Goal: Information Seeking & Learning: Learn about a topic

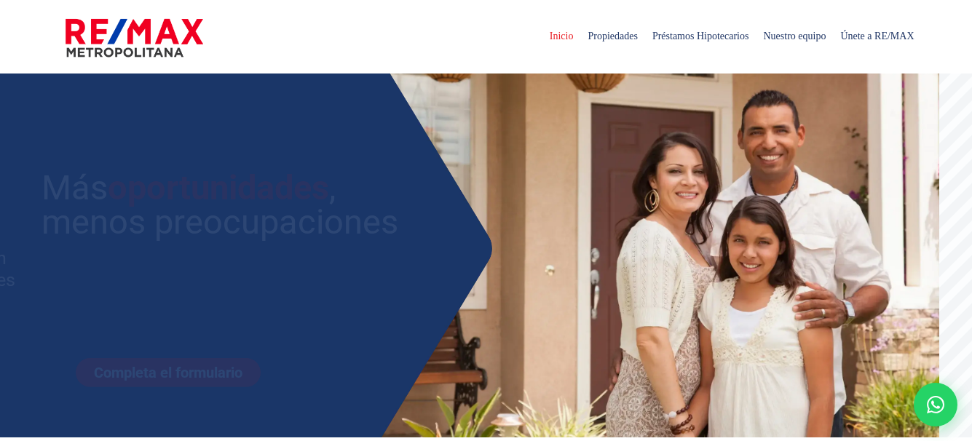
select select
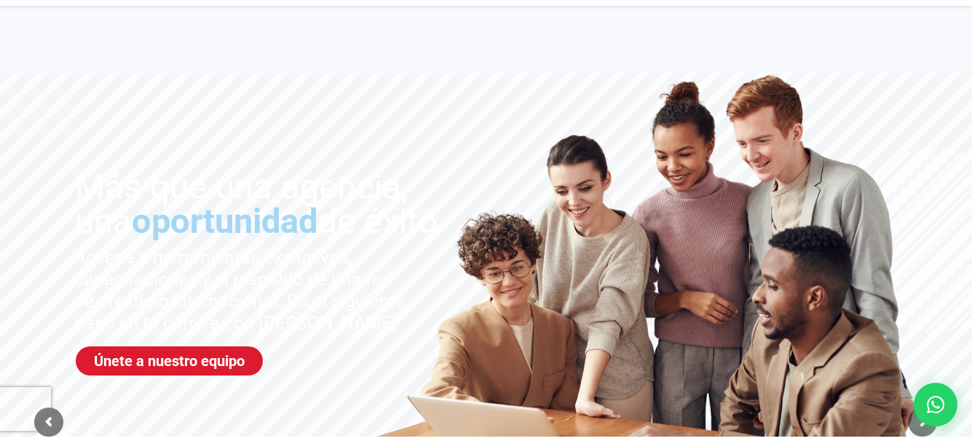
scroll to position [217, 0]
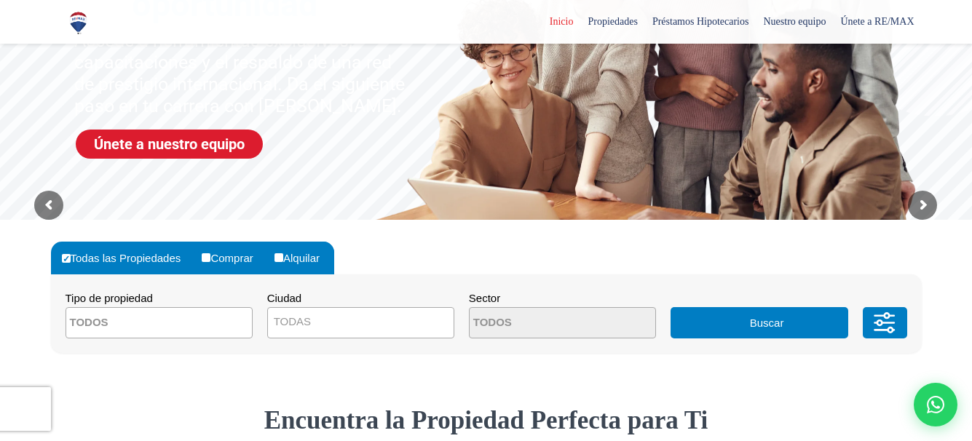
click at [209, 256] on input "Comprar" at bounding box center [206, 257] width 9 height 9
radio input "true"
click at [315, 320] on span "TODAS" at bounding box center [361, 322] width 186 height 20
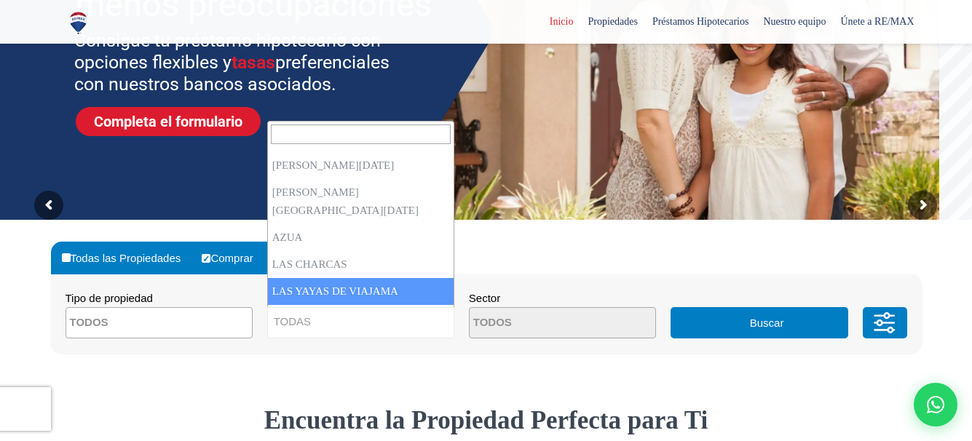
scroll to position [114, 0]
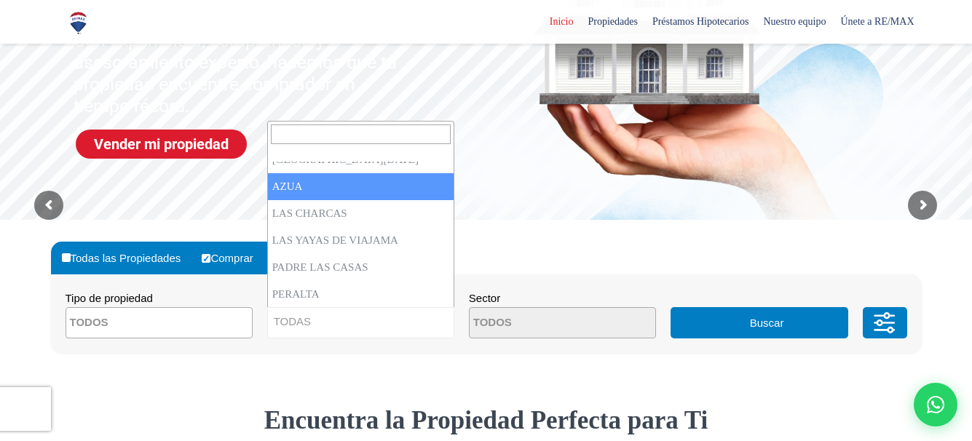
select select "2"
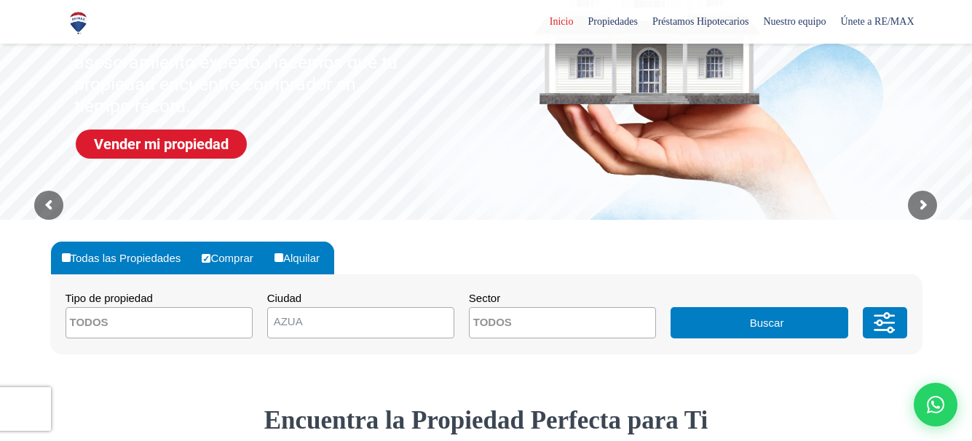
click at [696, 317] on button "Buscar" at bounding box center [760, 322] width 178 height 31
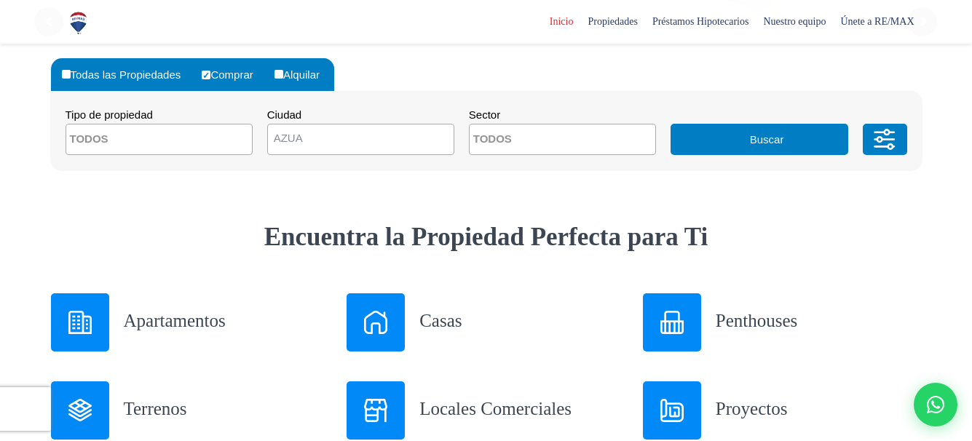
scroll to position [406, 0]
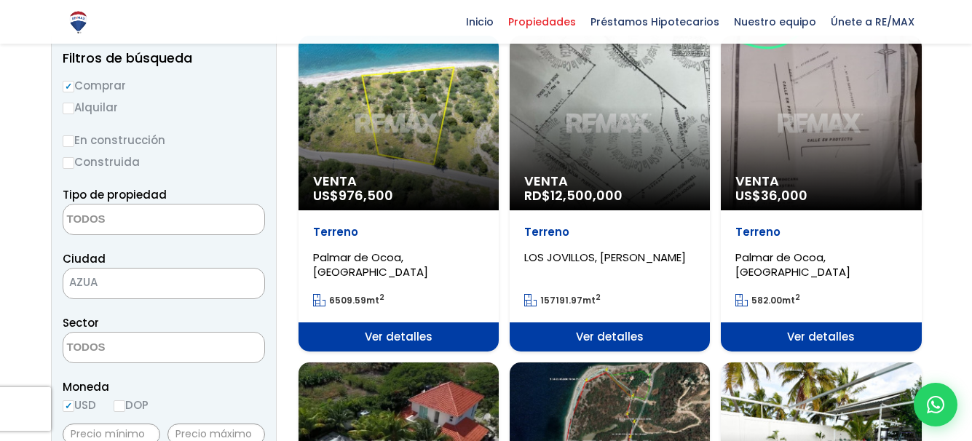
scroll to position [170, 0]
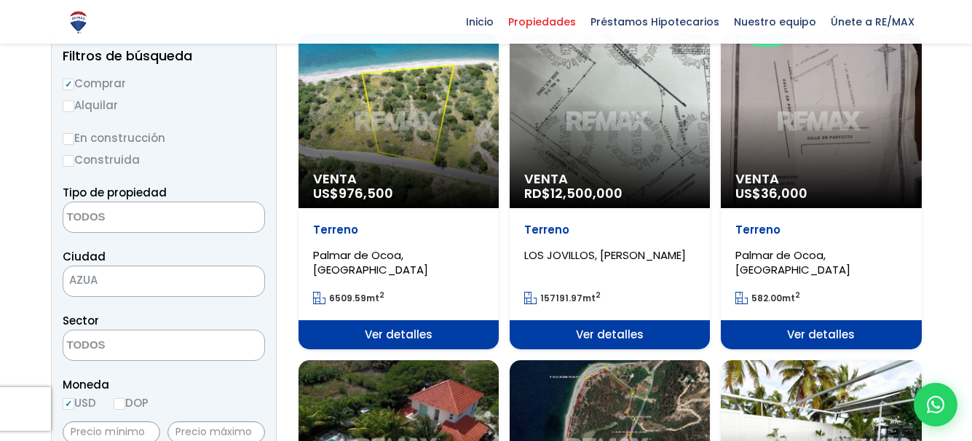
click at [146, 221] on textarea "Search" at bounding box center [133, 217] width 141 height 31
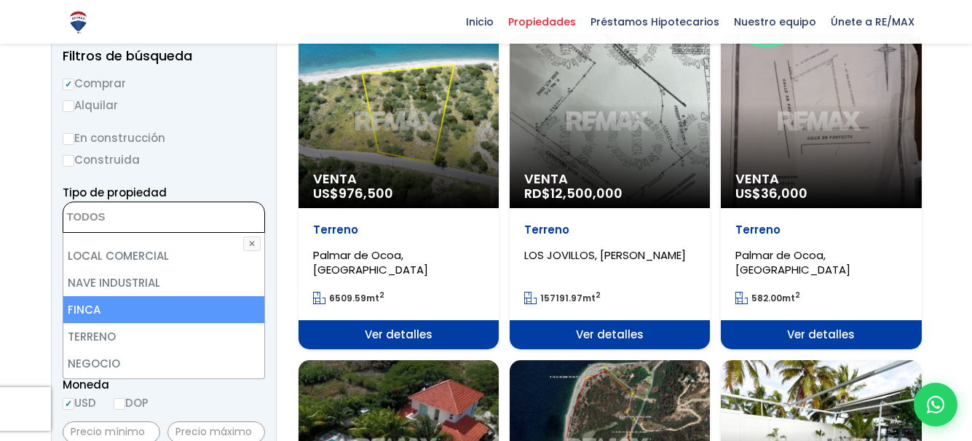
scroll to position [0, 0]
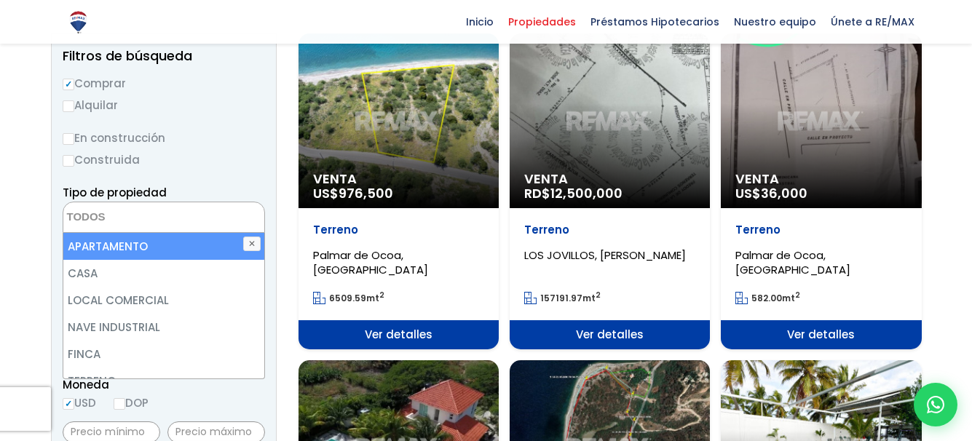
click at [103, 251] on li "APARTAMENTO" at bounding box center [163, 246] width 201 height 27
select select "apartment"
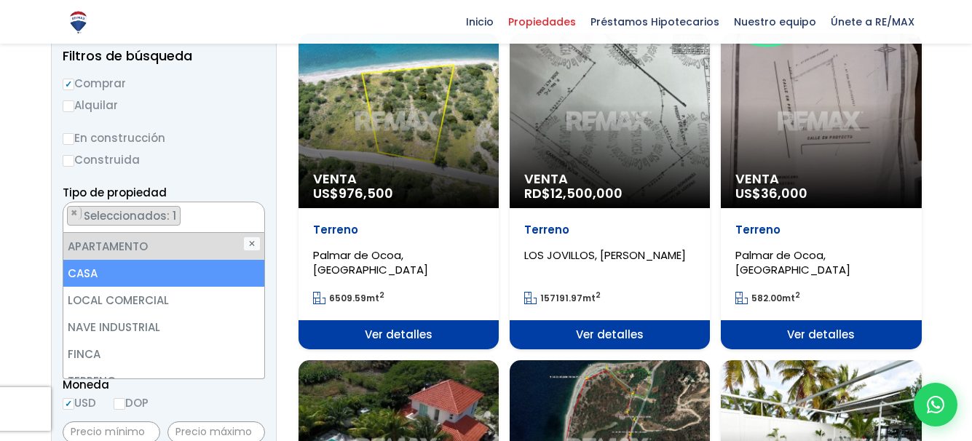
click at [94, 271] on li "CASA" at bounding box center [163, 273] width 201 height 27
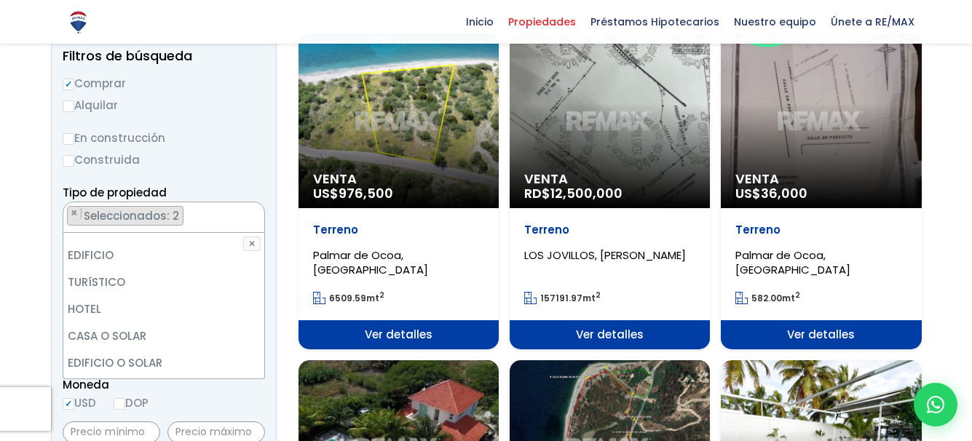
scroll to position [181, 0]
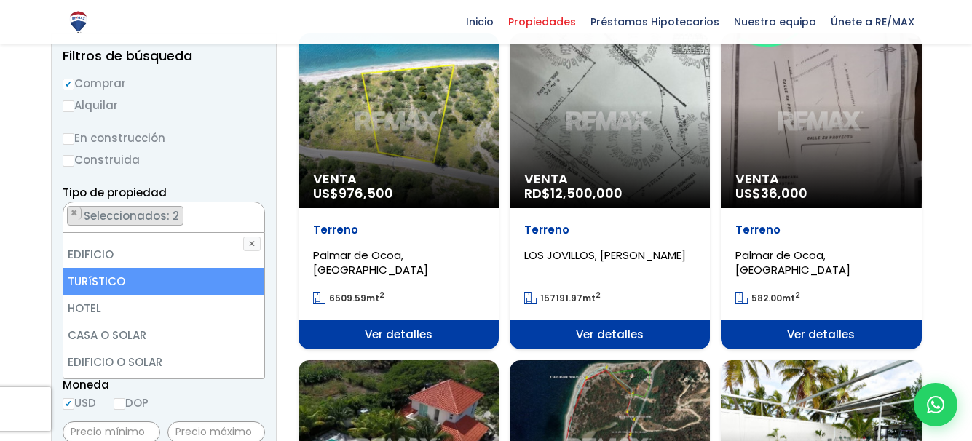
click at [105, 277] on li "TURíSTICO" at bounding box center [163, 281] width 201 height 27
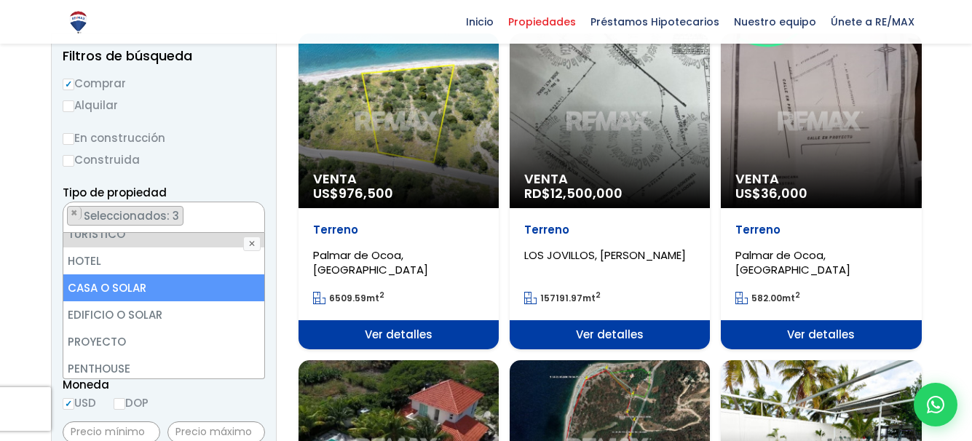
scroll to position [285, 0]
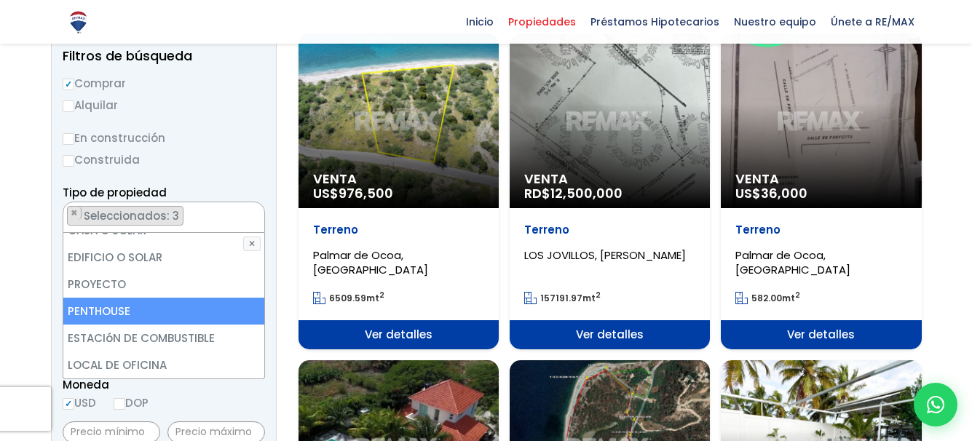
click at [114, 310] on li "PENTHOUSE" at bounding box center [163, 311] width 201 height 27
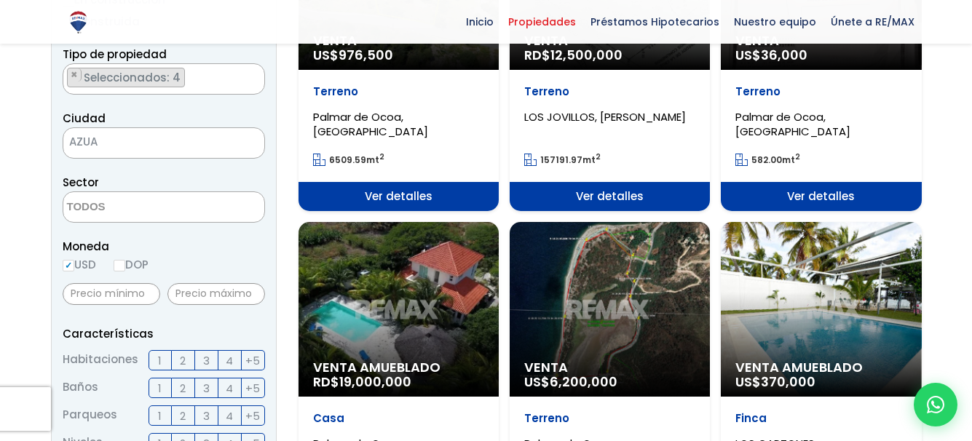
scroll to position [438, 0]
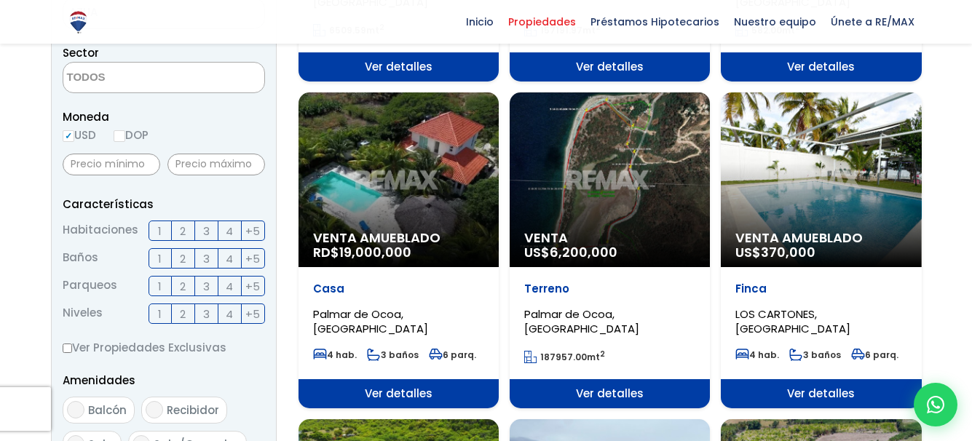
click at [180, 233] on span "2" at bounding box center [183, 231] width 6 height 18
click at [0, 0] on input "2" at bounding box center [0, 0] width 0 height 0
click at [189, 226] on label "2" at bounding box center [183, 231] width 23 height 20
click at [0, 0] on input "2" at bounding box center [0, 0] width 0 height 0
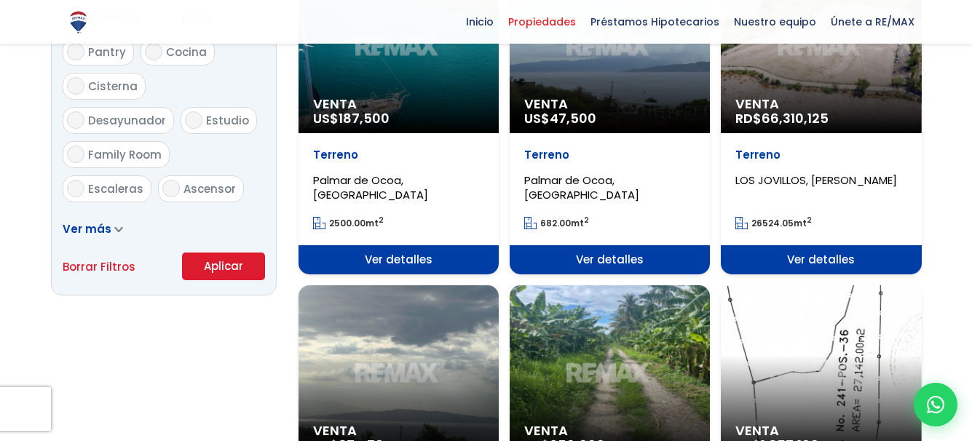
scroll to position [901, 0]
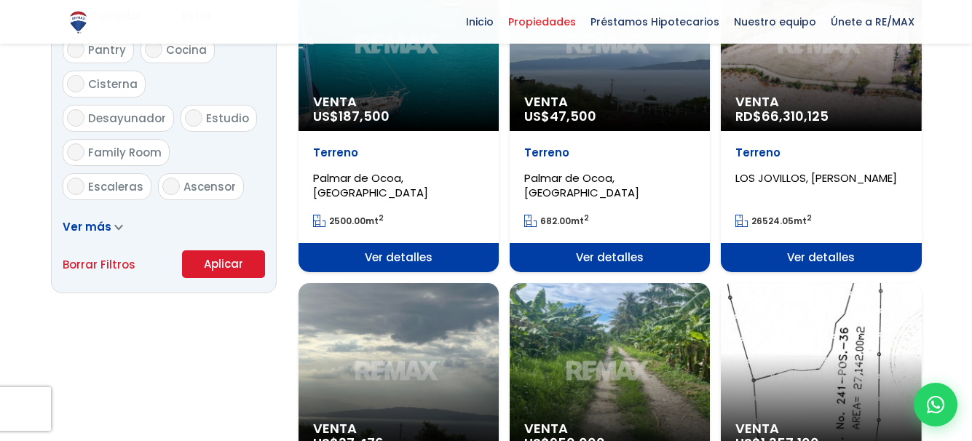
click at [226, 267] on button "Aplicar" at bounding box center [223, 264] width 83 height 28
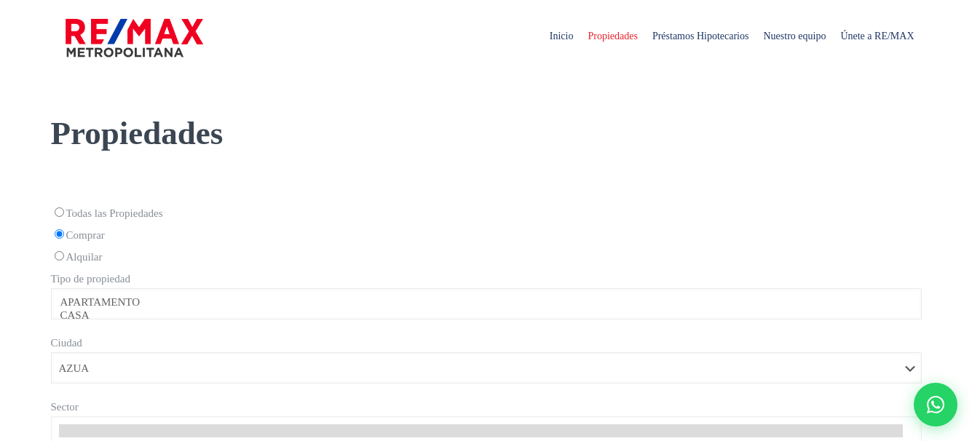
select select
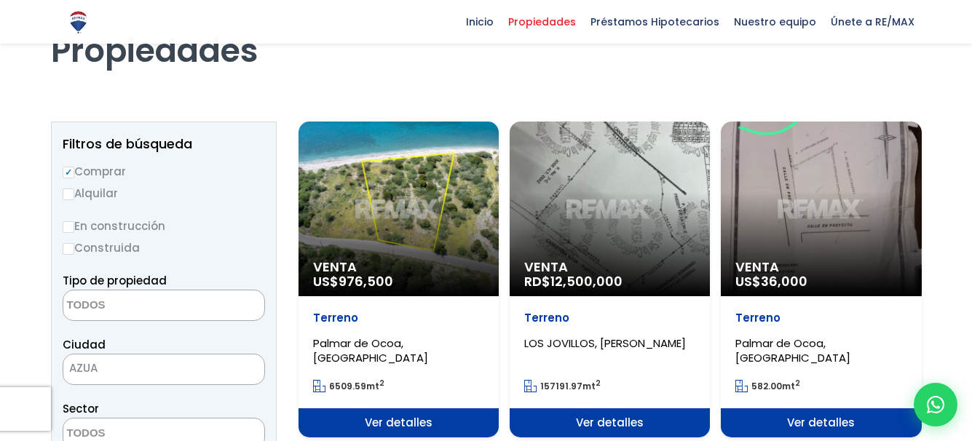
scroll to position [58, 0]
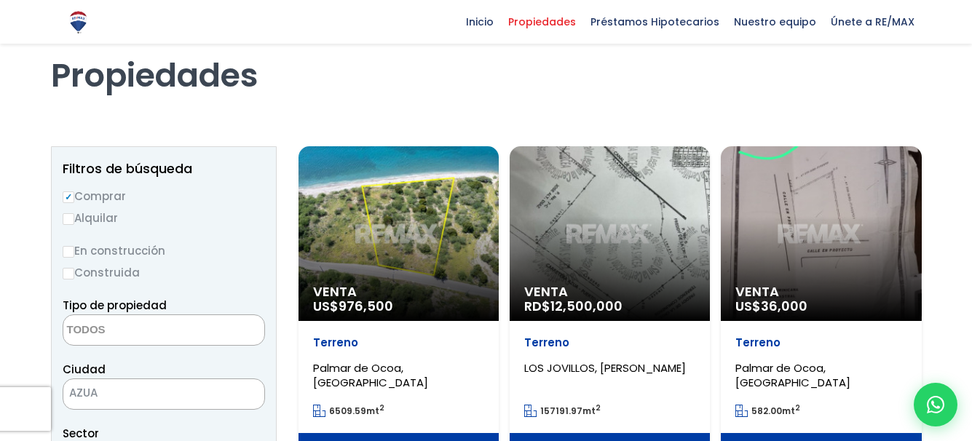
click at [132, 395] on span "AZUA" at bounding box center [145, 393] width 165 height 20
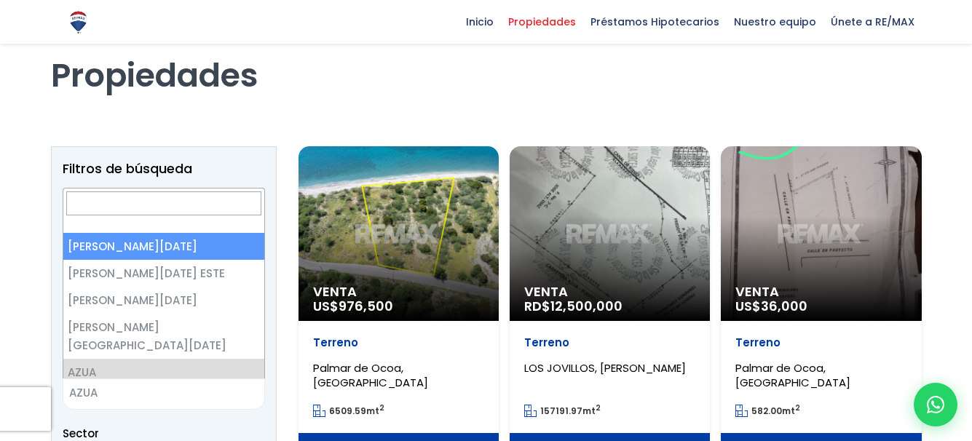
click at [139, 204] on input "Search" at bounding box center [163, 204] width 195 height 24
select select "1"
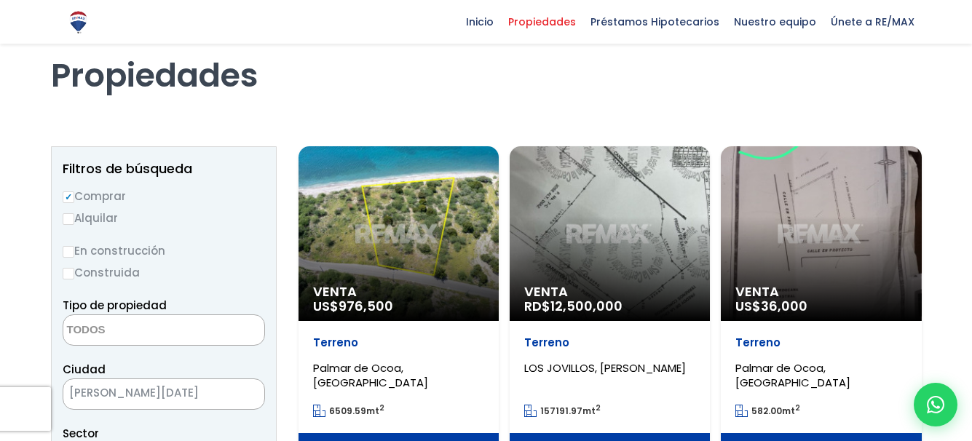
click at [212, 389] on span "[PERSON_NAME][DATE]" at bounding box center [145, 393] width 165 height 20
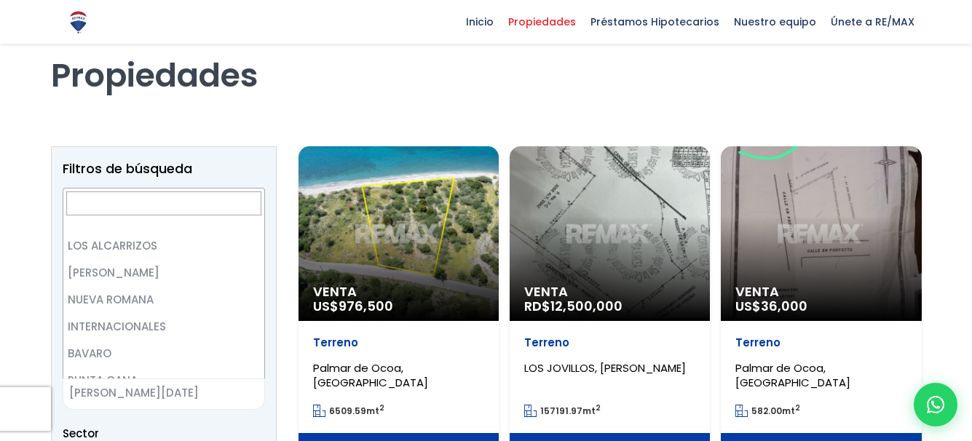
scroll to position [4273, 0]
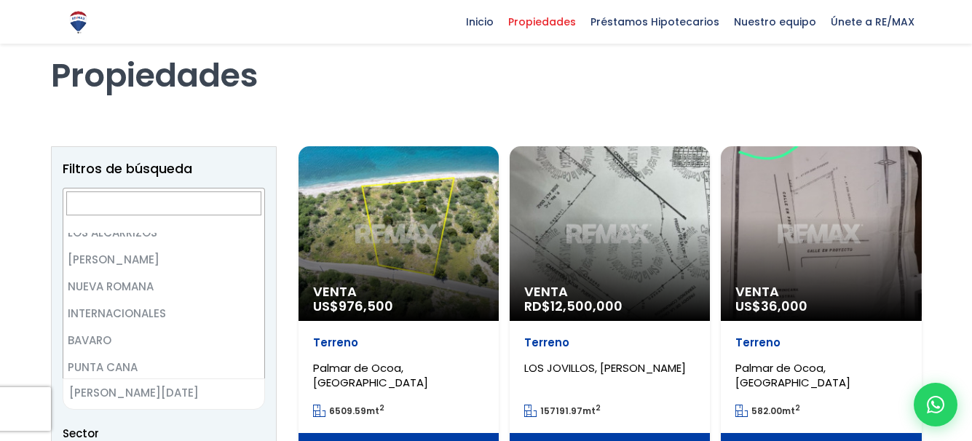
click at [108, 200] on input "Search" at bounding box center [163, 204] width 195 height 24
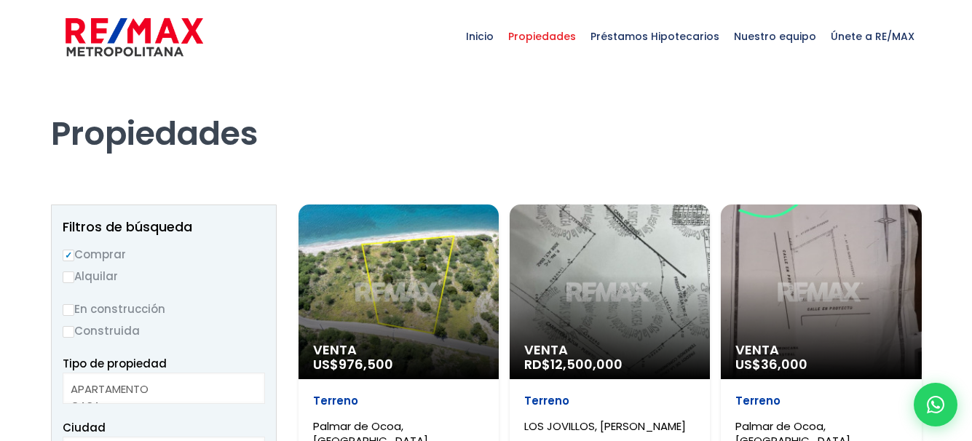
select select
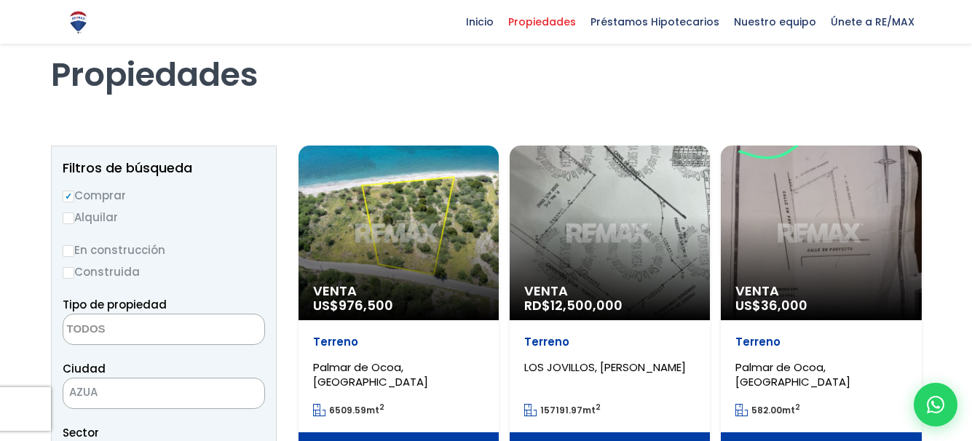
scroll to position [58, 0]
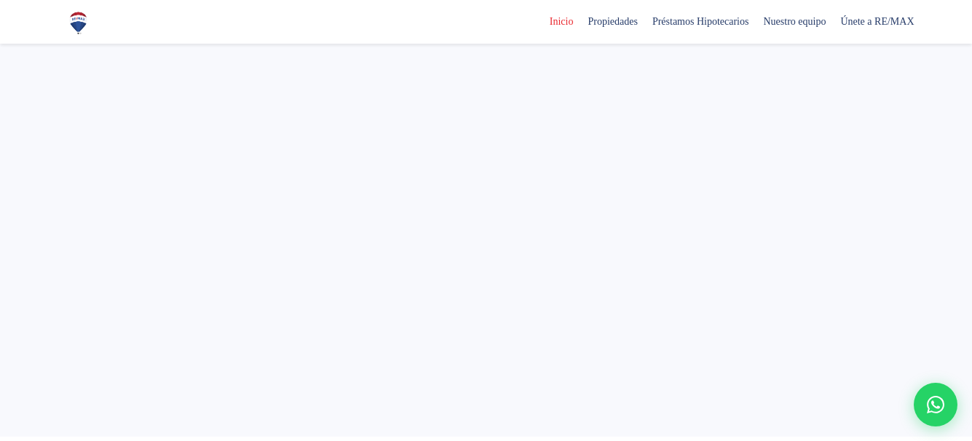
select select
select select "2"
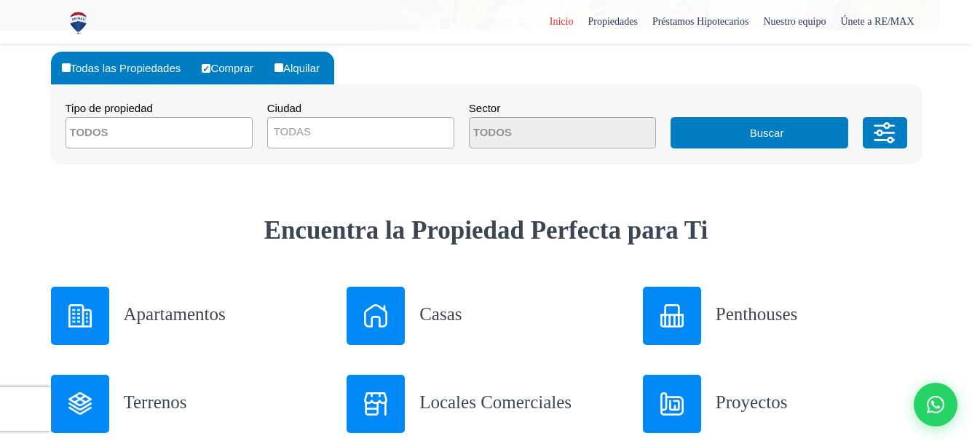
scroll to position [406, 0]
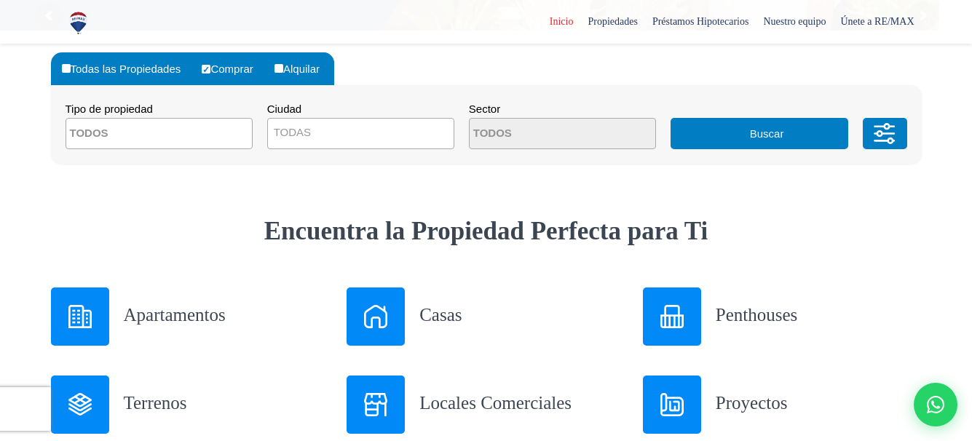
click at [137, 127] on textarea "Search" at bounding box center [136, 134] width 141 height 31
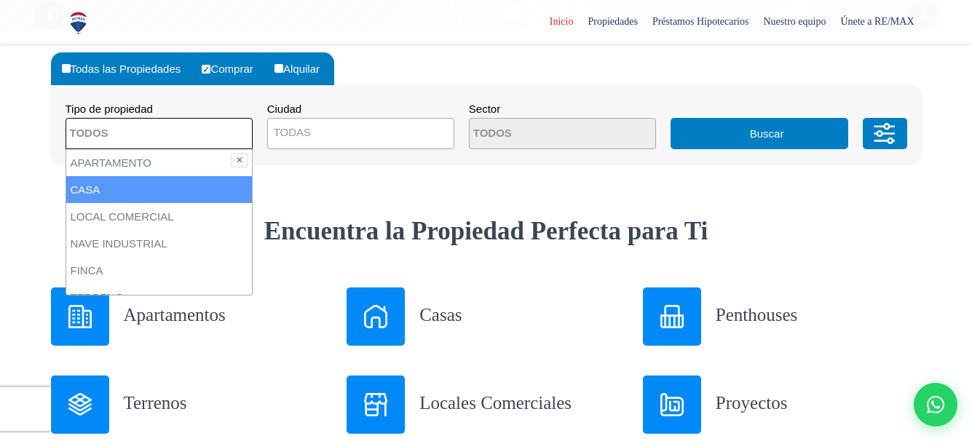
click at [86, 194] on li "CASA" at bounding box center [159, 189] width 186 height 27
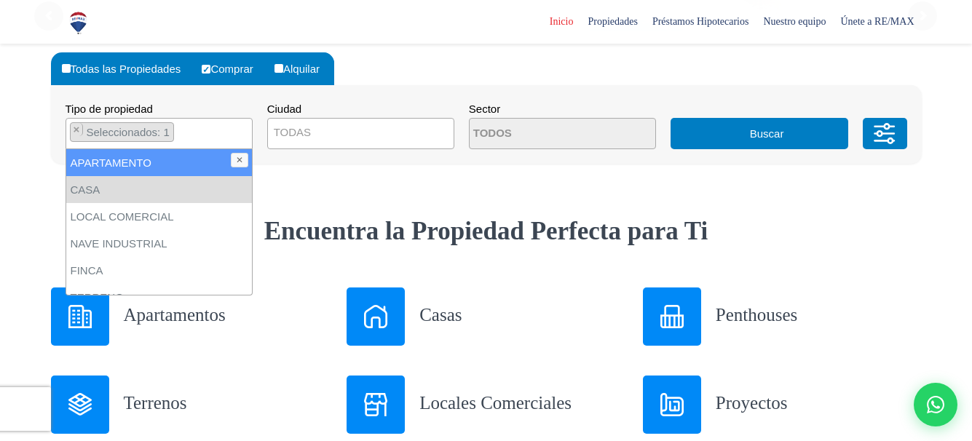
click at [123, 159] on li "APARTAMENTO" at bounding box center [159, 162] width 186 height 27
select select "apartment"
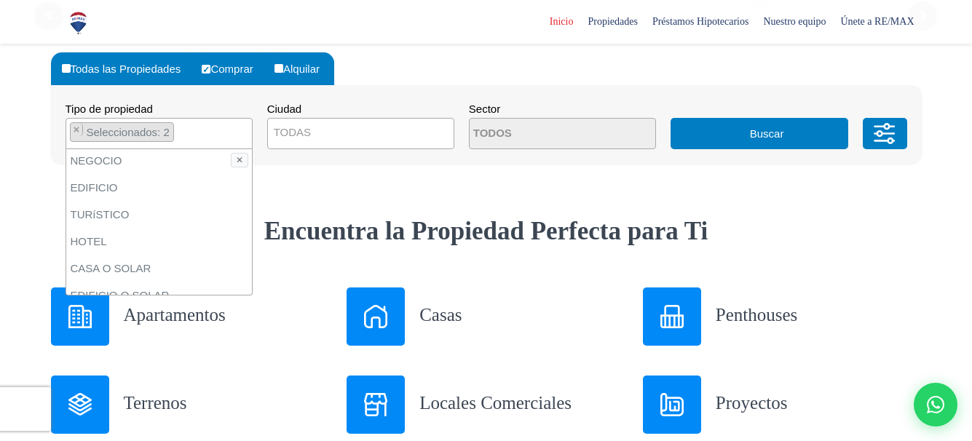
scroll to position [172, 0]
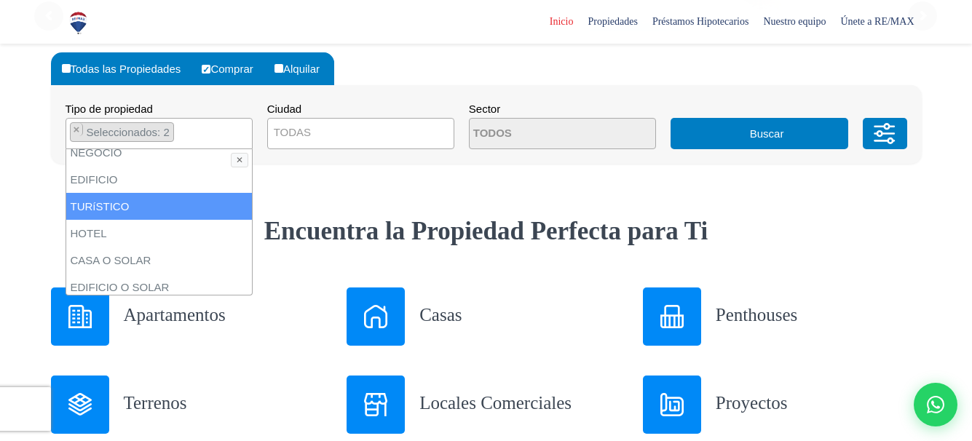
click at [116, 210] on li "TURíSTICO" at bounding box center [159, 206] width 186 height 27
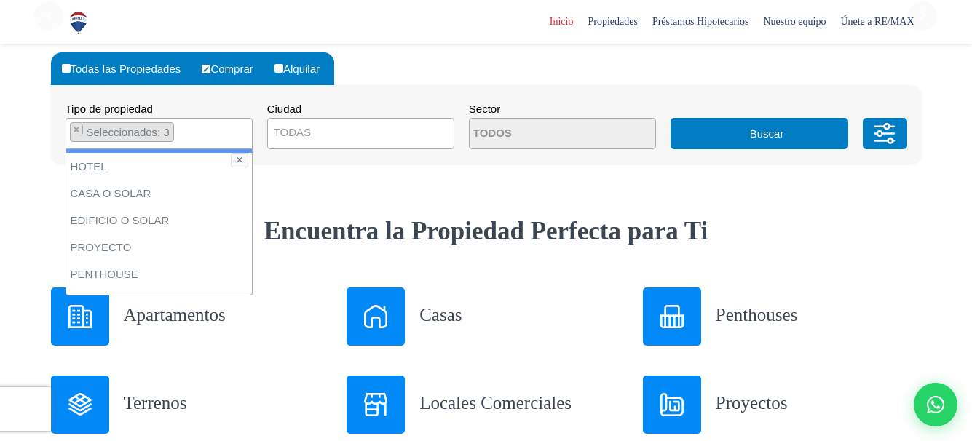
scroll to position [240, 0]
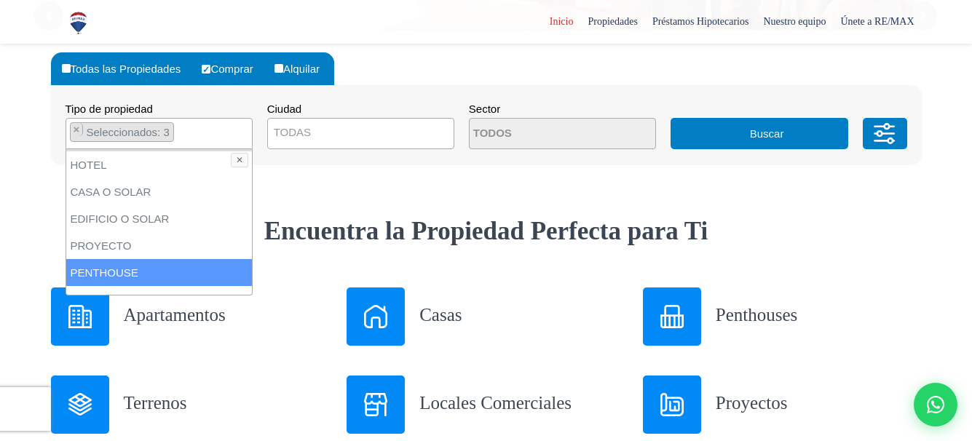
click at [121, 269] on li "PENTHOUSE" at bounding box center [159, 272] width 186 height 27
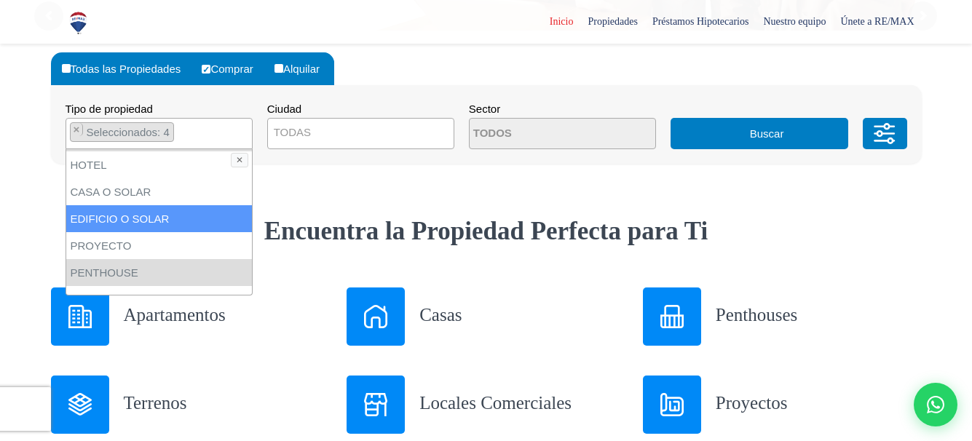
scroll to position [285, 0]
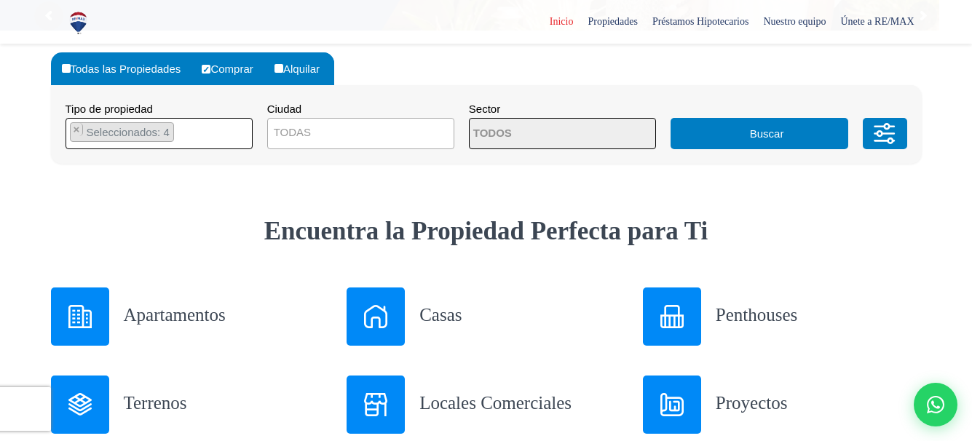
click at [760, 141] on button "Buscar" at bounding box center [760, 133] width 178 height 31
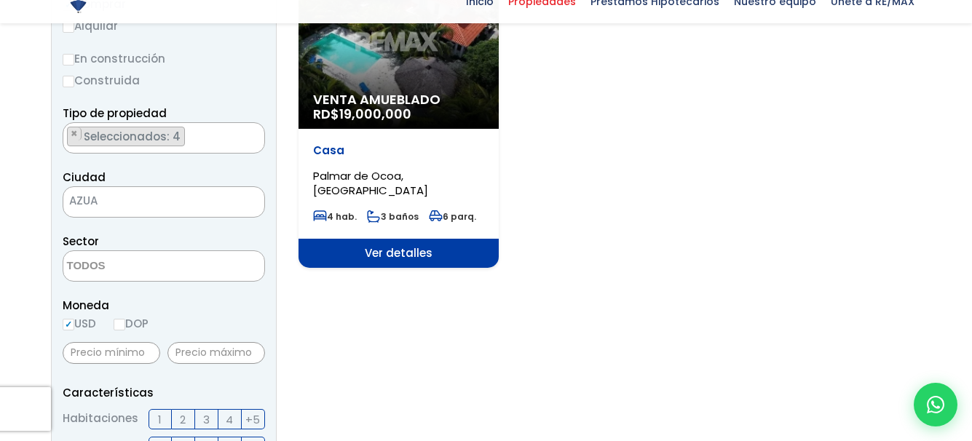
scroll to position [259, 0]
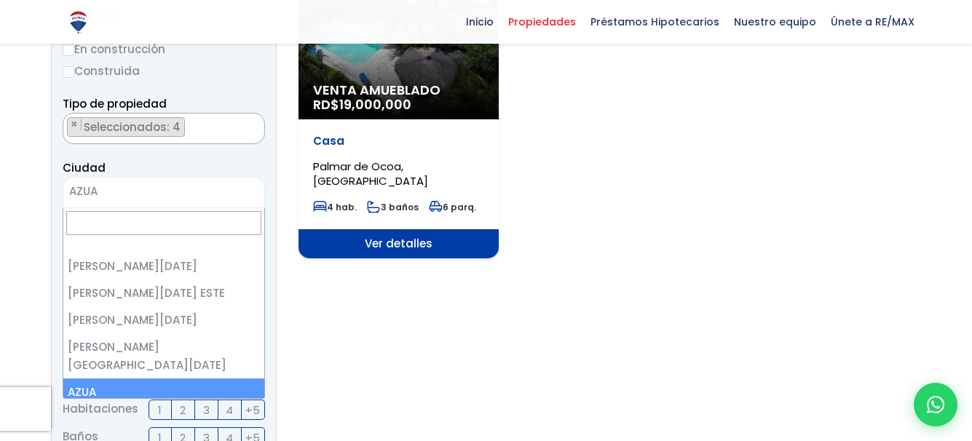
click at [108, 189] on span "AZUA" at bounding box center [145, 191] width 165 height 20
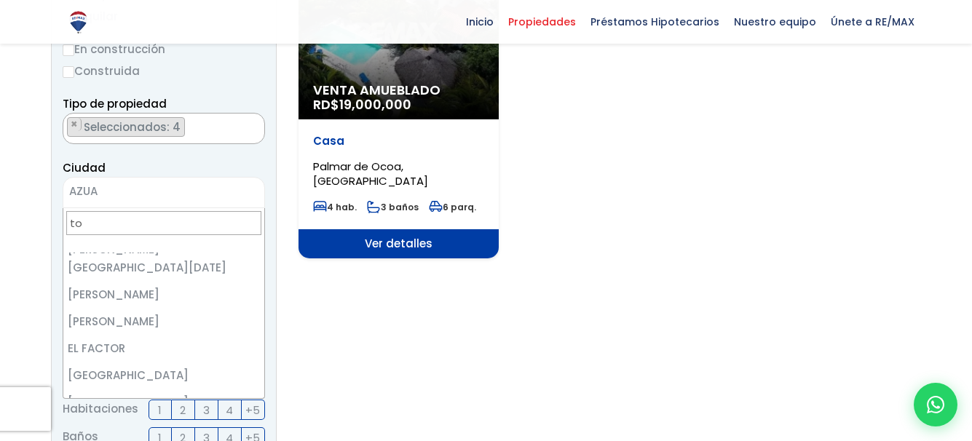
scroll to position [98, 0]
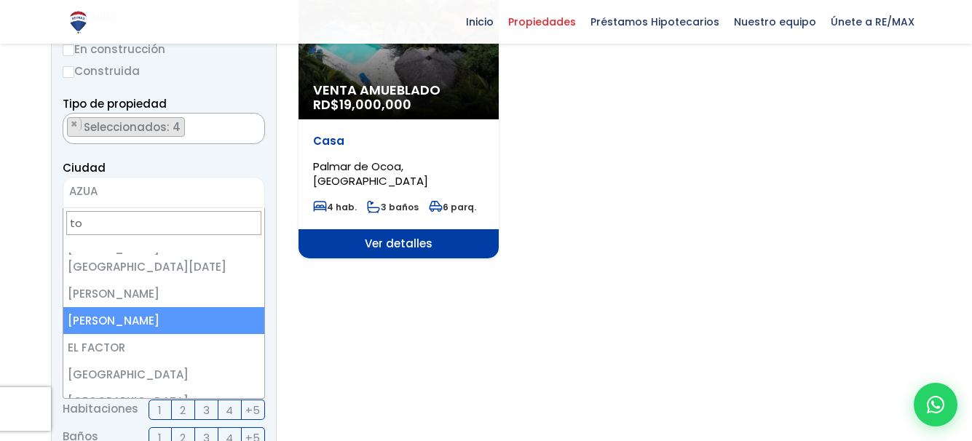
type input "to"
select select "56"
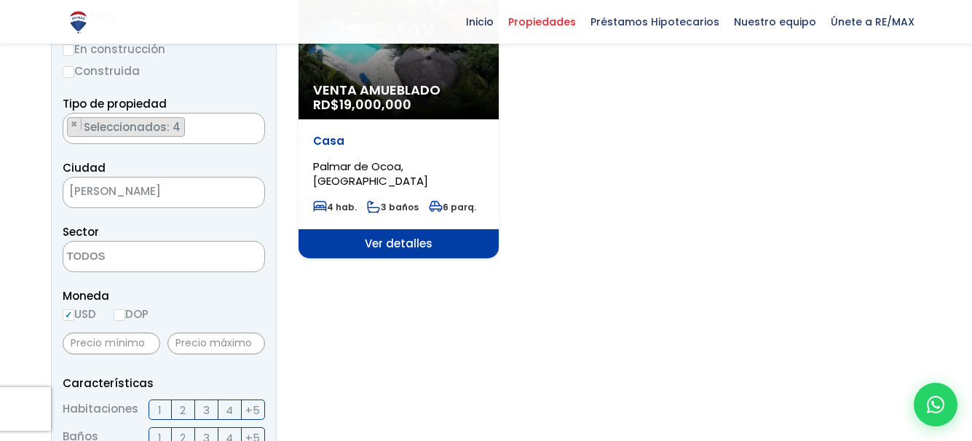
click at [122, 313] on input "DOP" at bounding box center [120, 315] width 12 height 12
radio input "true"
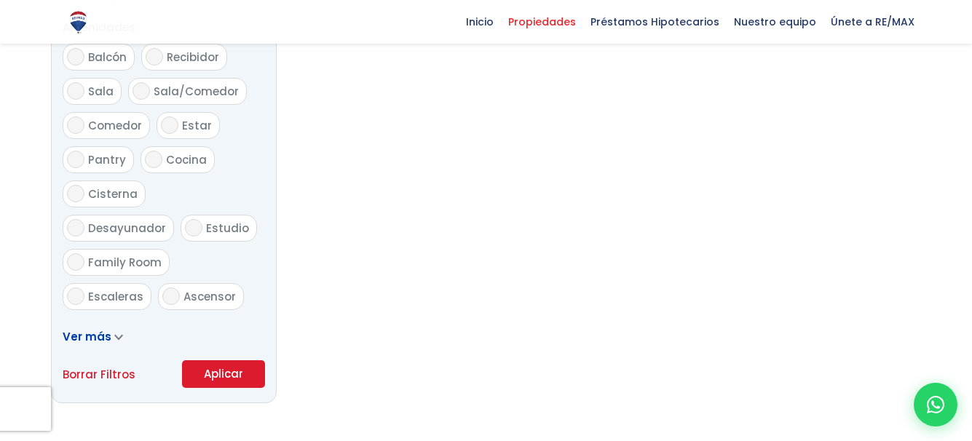
scroll to position [795, 0]
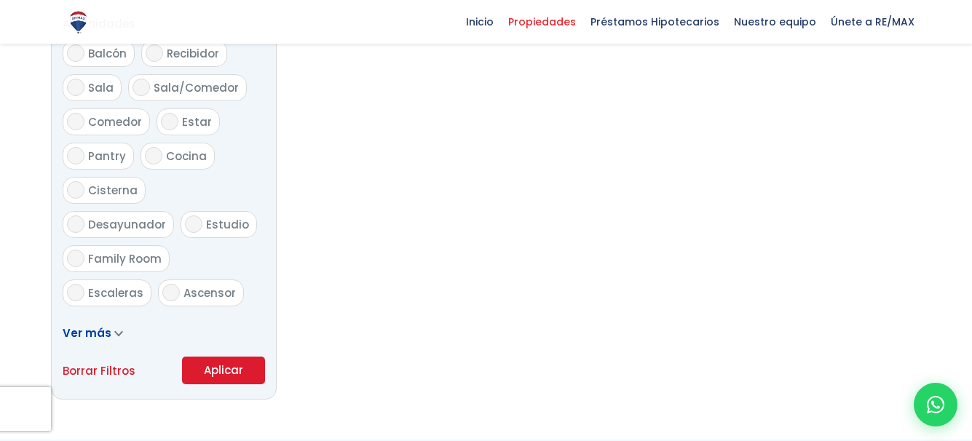
click at [106, 370] on link "Borrar Filtros" at bounding box center [99, 371] width 73 height 18
radio input "false"
select select
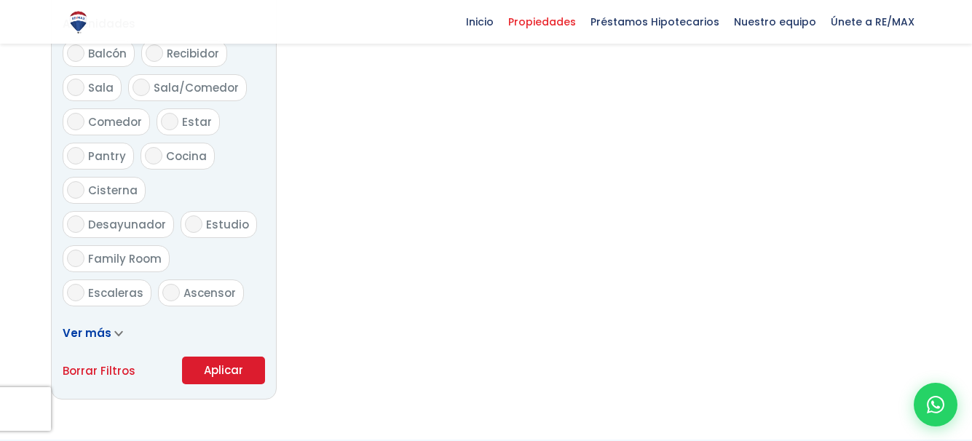
radio input "true"
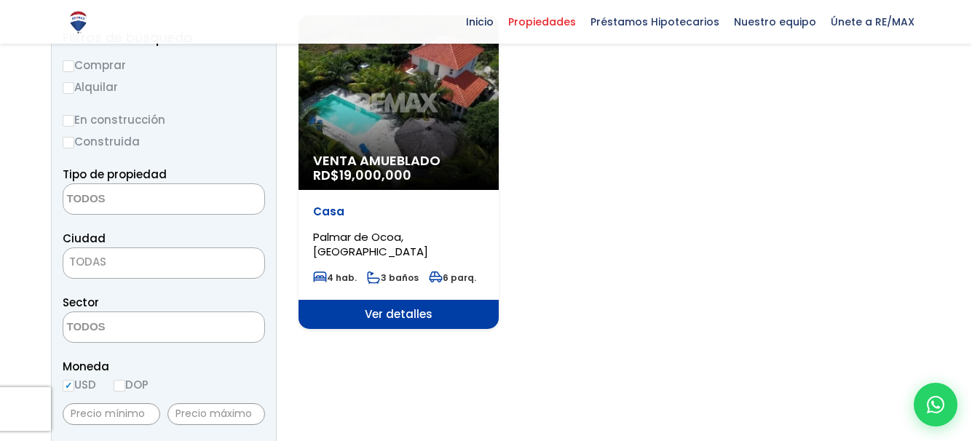
scroll to position [124, 0]
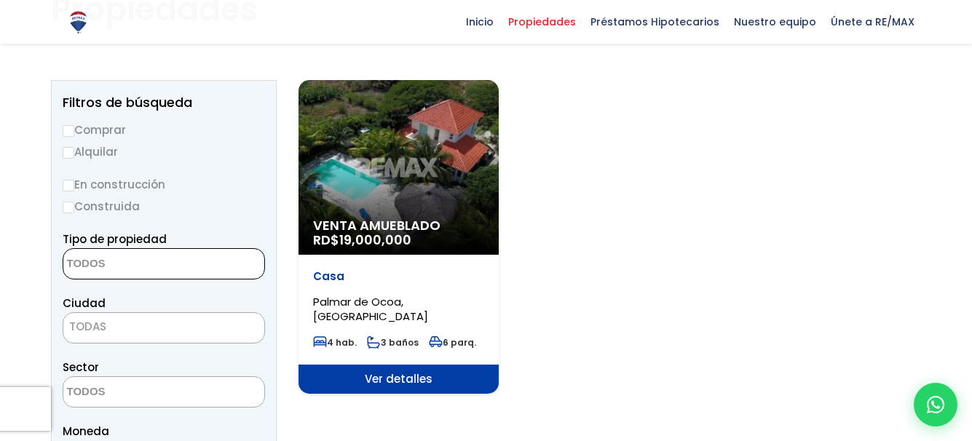
click at [130, 257] on textarea "Search" at bounding box center [133, 264] width 141 height 31
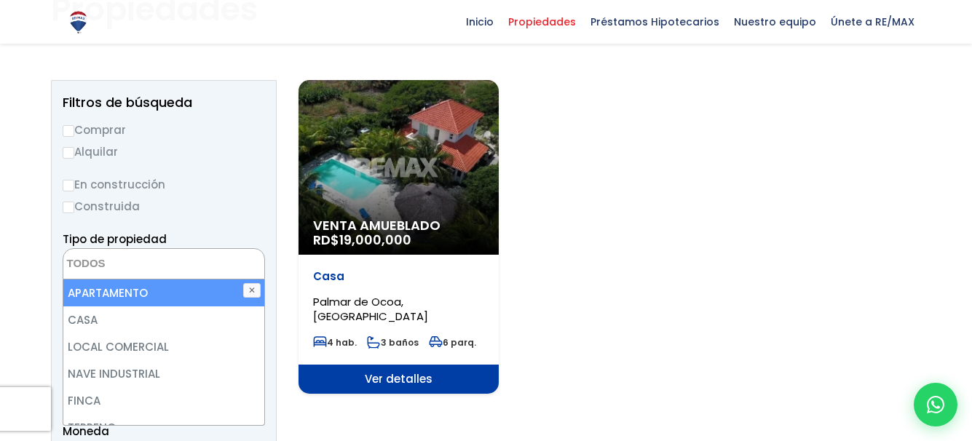
click at [98, 297] on li "APARTAMENTO" at bounding box center [163, 293] width 201 height 27
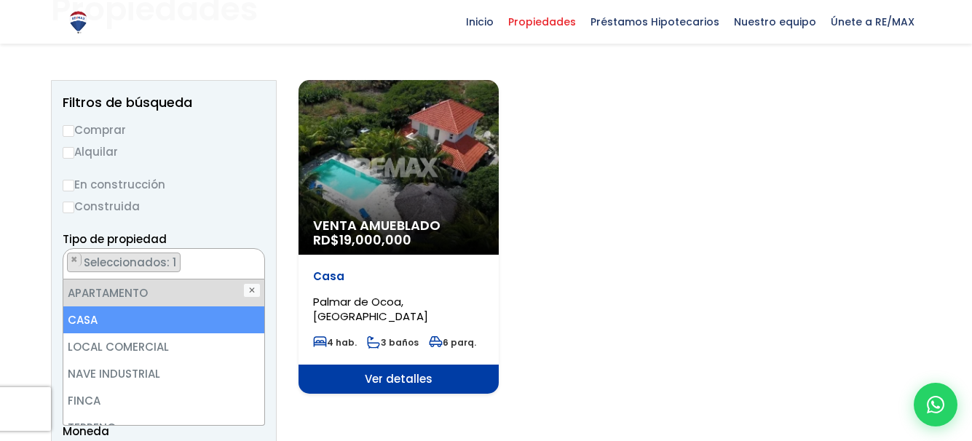
click at [95, 316] on li "CASA" at bounding box center [163, 320] width 201 height 27
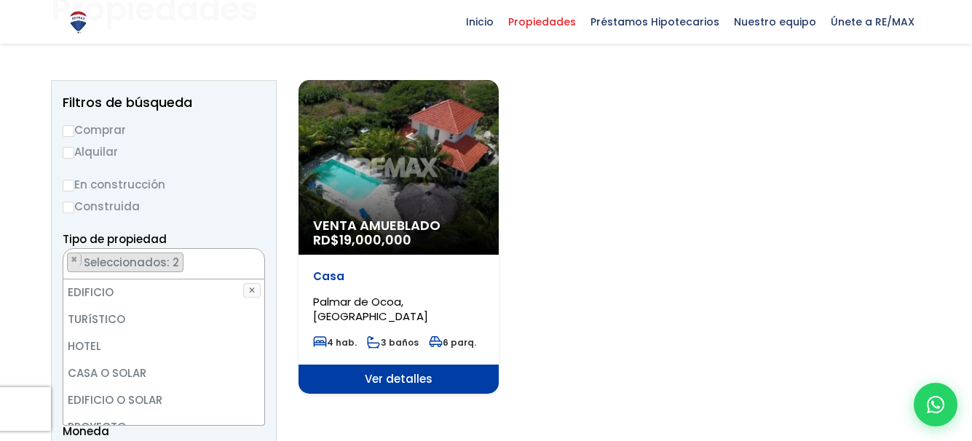
scroll to position [190, 0]
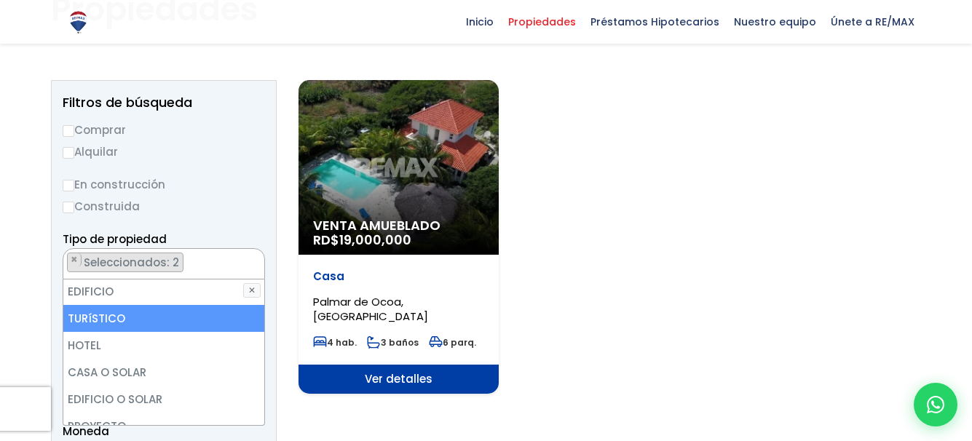
click at [95, 320] on li "TURíSTICO" at bounding box center [163, 318] width 201 height 27
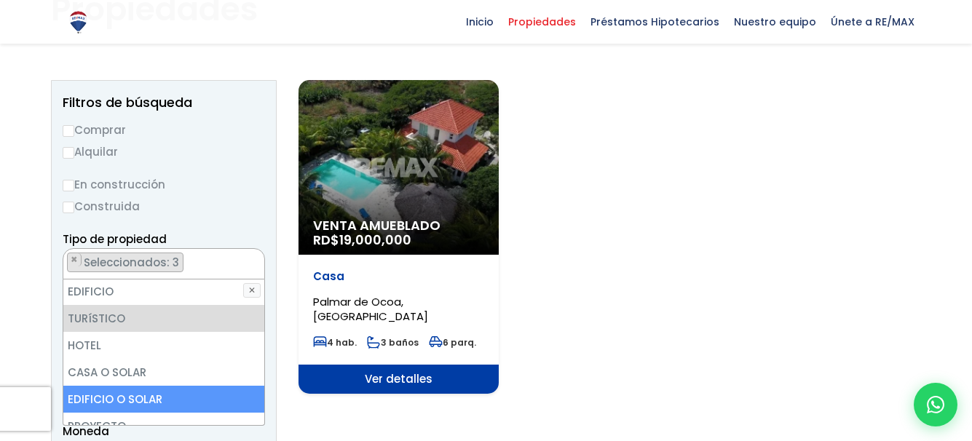
scroll to position [285, 0]
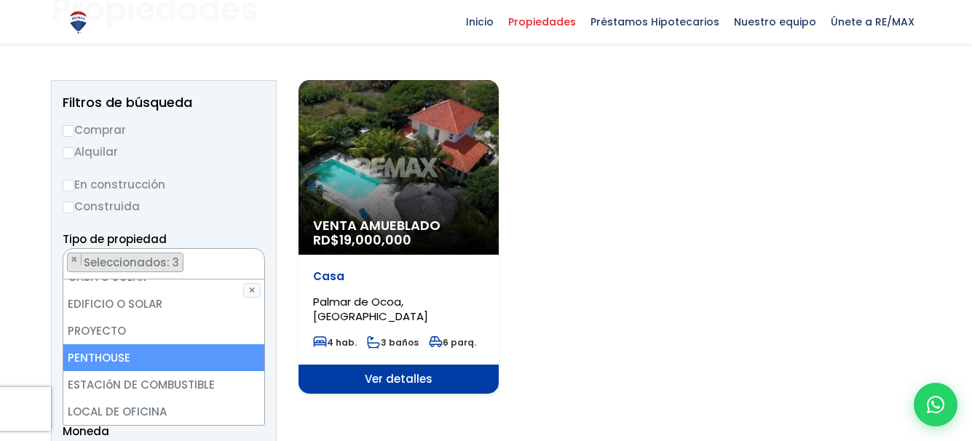
click at [99, 354] on li "PENTHOUSE" at bounding box center [163, 357] width 201 height 27
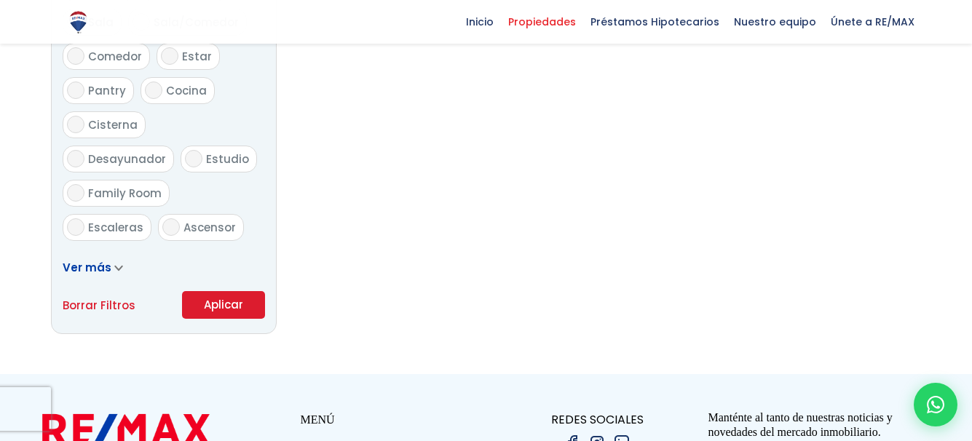
scroll to position [124, 0]
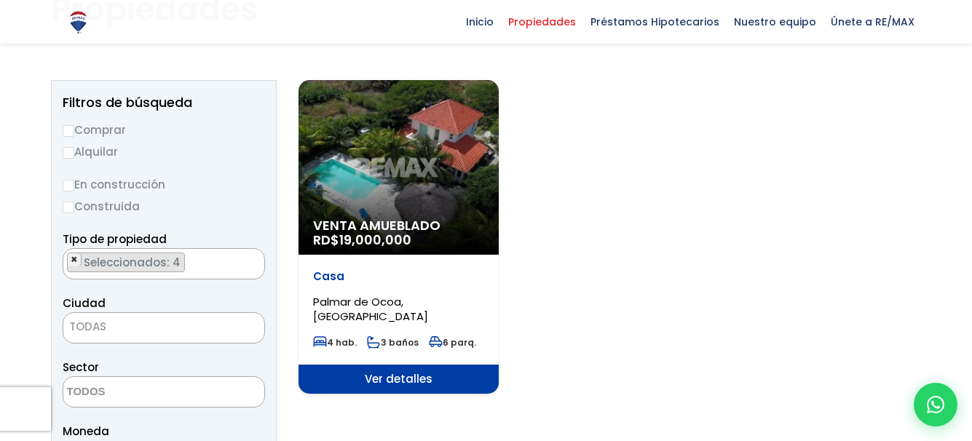
click at [71, 261] on span "×" at bounding box center [74, 259] width 7 height 13
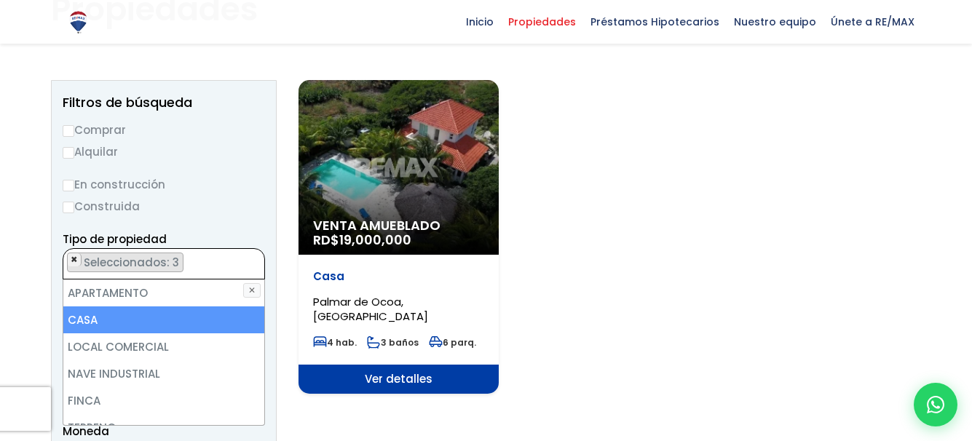
click at [71, 261] on span "×" at bounding box center [74, 259] width 7 height 13
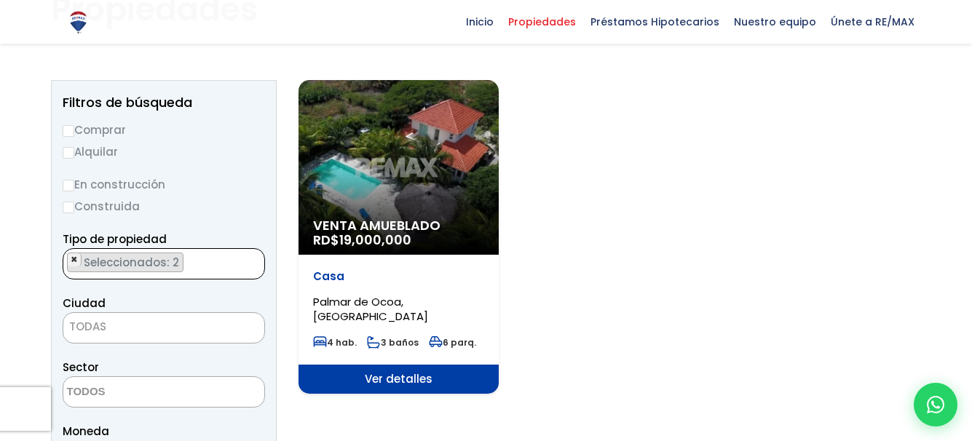
click at [71, 261] on span "×" at bounding box center [74, 259] width 7 height 13
select select "penthouse"
select select
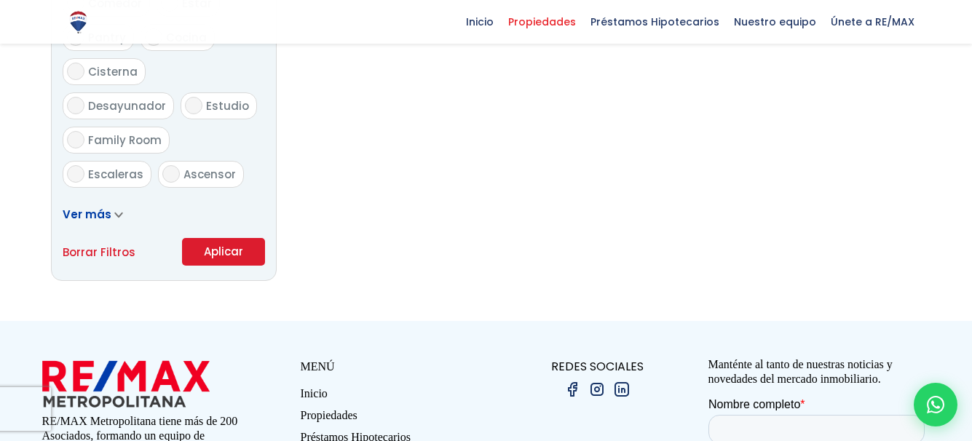
scroll to position [915, 0]
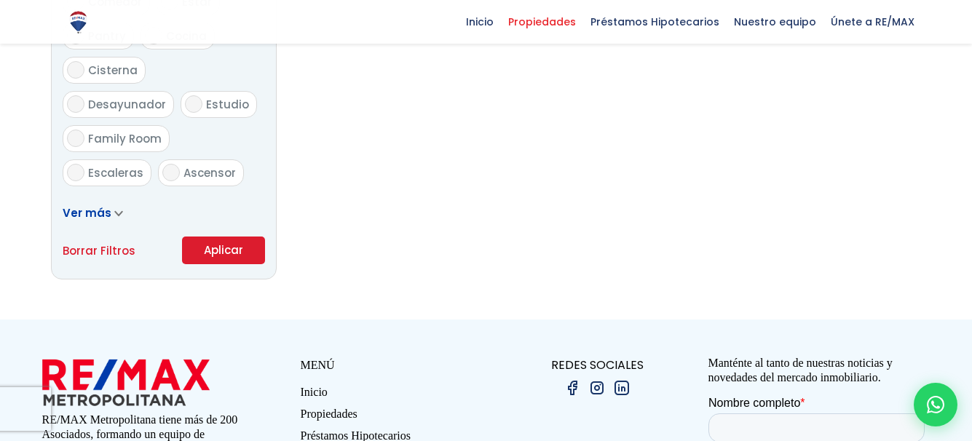
click at [210, 248] on button "Aplicar" at bounding box center [223, 251] width 83 height 28
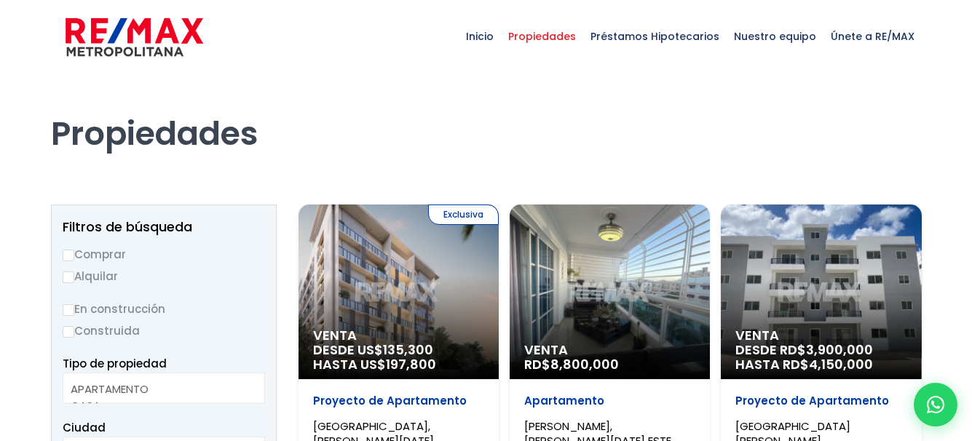
select select
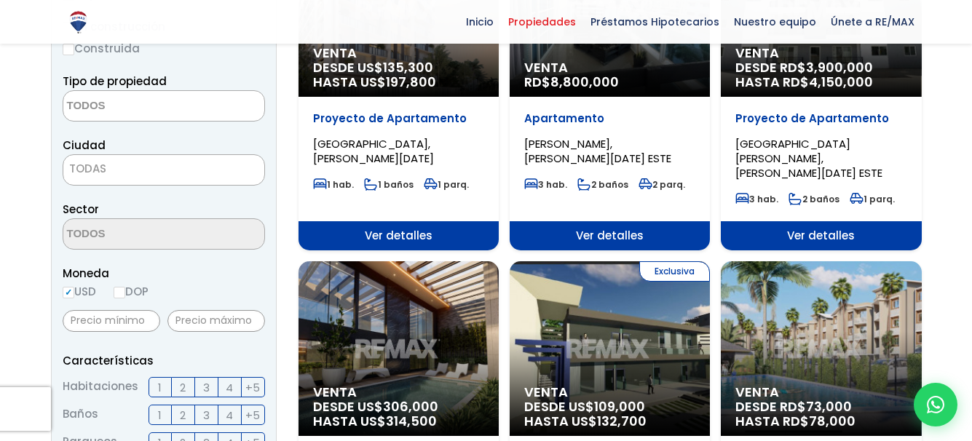
scroll to position [409, 0]
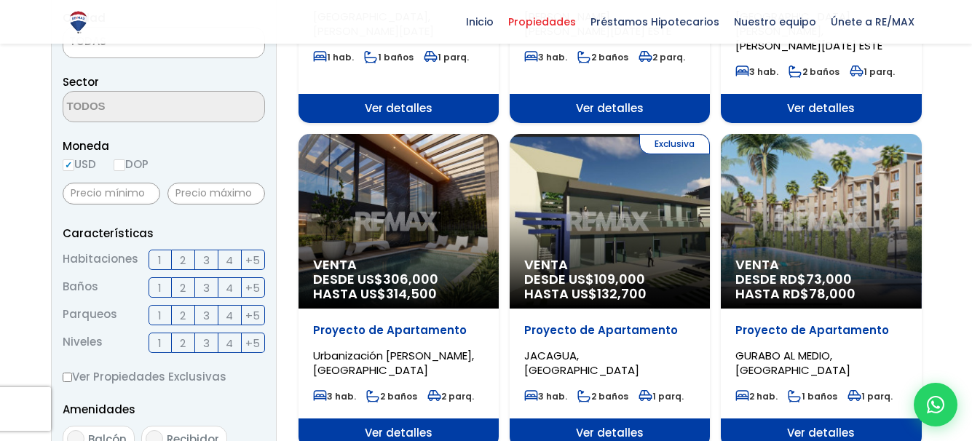
click at [119, 166] on input "DOP" at bounding box center [120, 165] width 12 height 12
radio input "true"
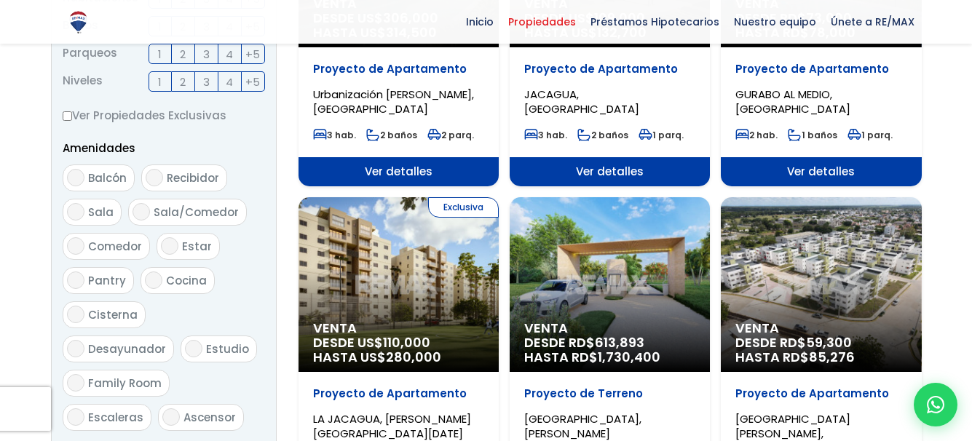
scroll to position [885, 0]
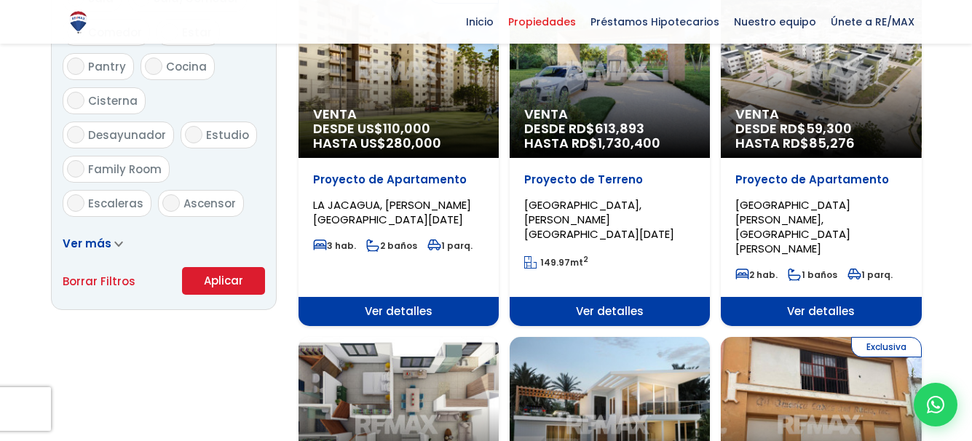
click at [232, 275] on button "Aplicar" at bounding box center [223, 281] width 83 height 28
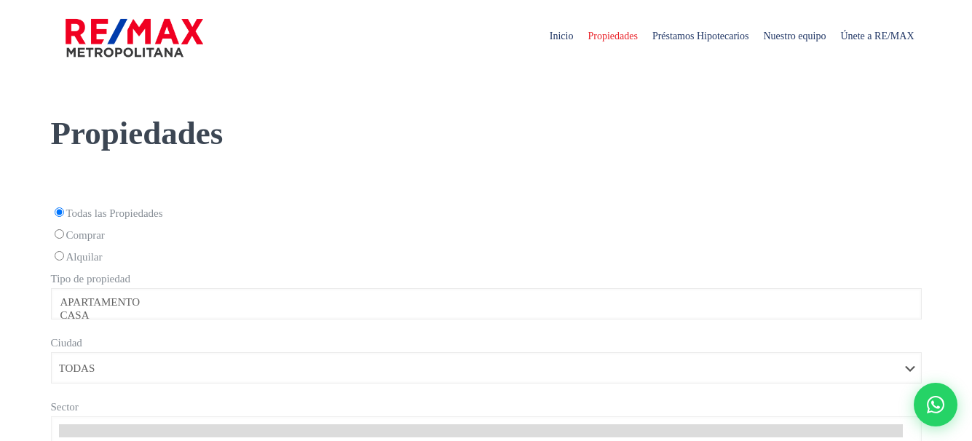
select select
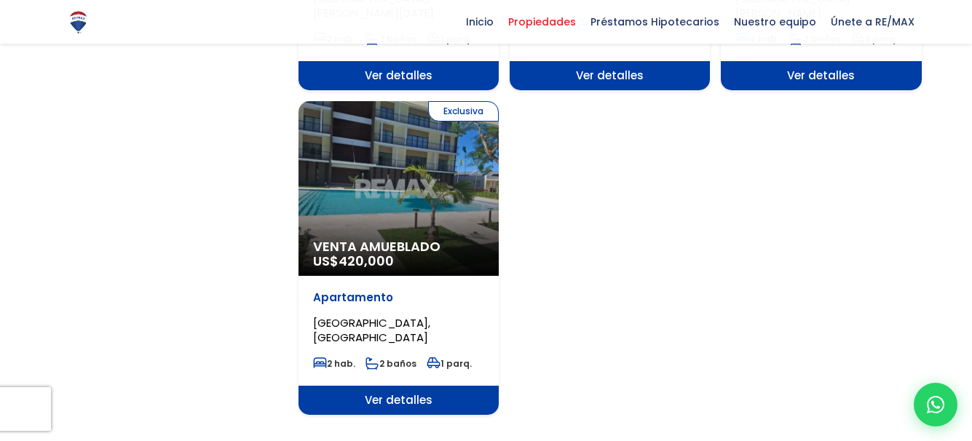
scroll to position [1837, 0]
